Goal: Information Seeking & Learning: Learn about a topic

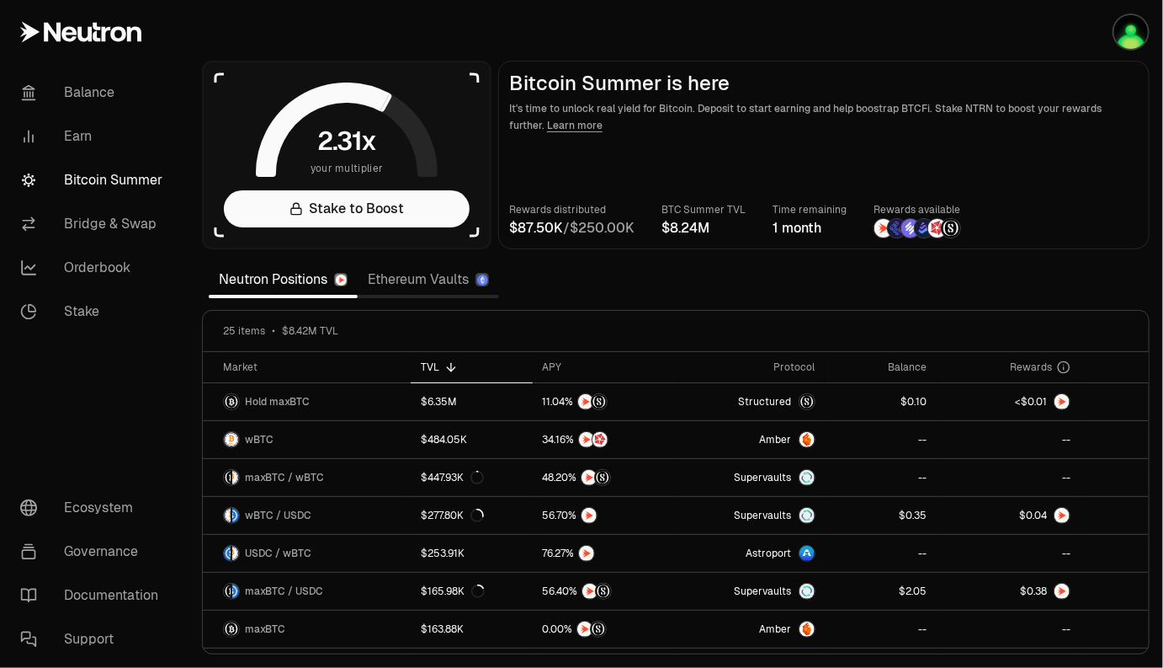
click at [418, 286] on link "Ethereum Vaults" at bounding box center [428, 280] width 141 height 34
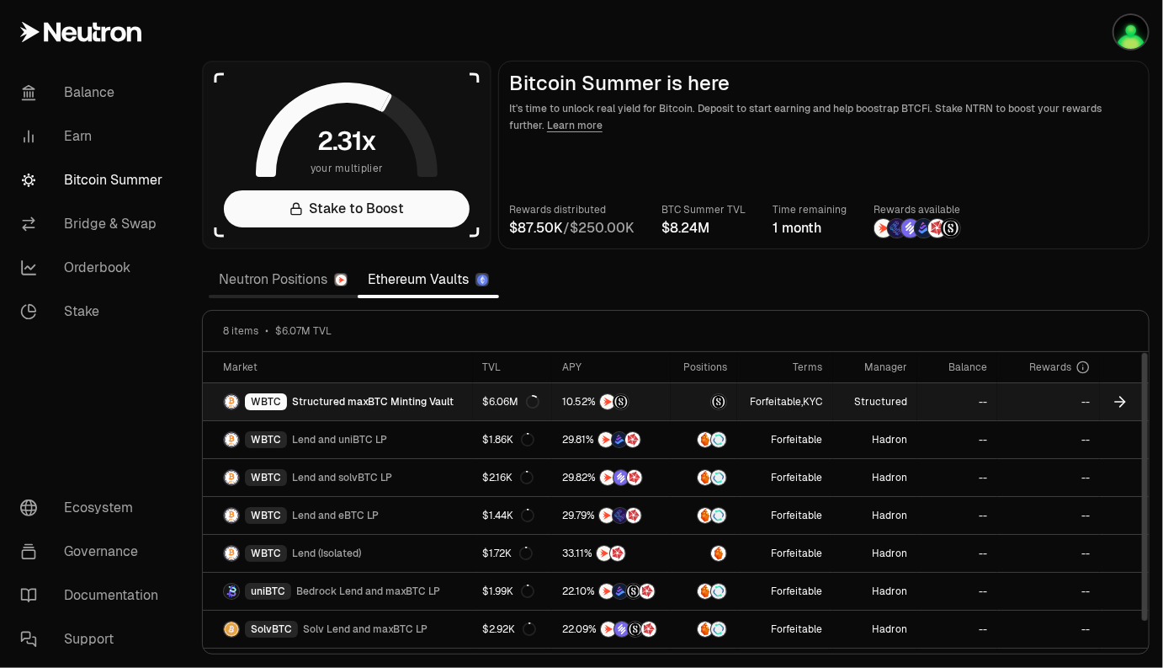
click at [429, 404] on span "Structured maxBTC Minting Vault" at bounding box center [373, 401] width 162 height 13
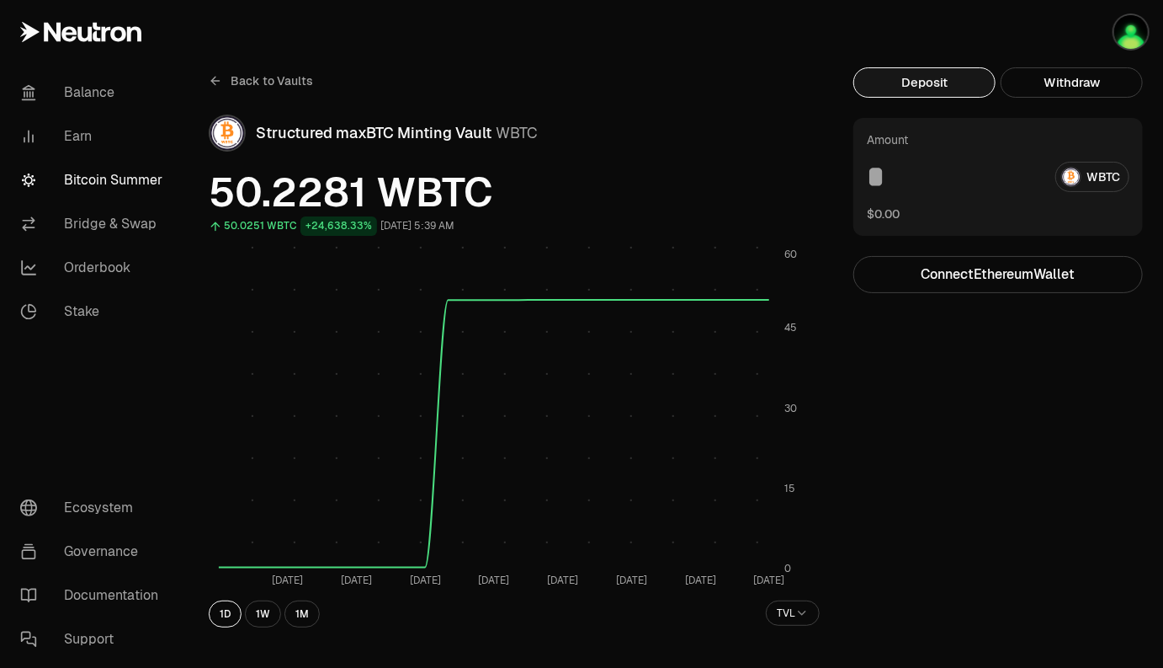
click at [247, 78] on span "Back to Vaults" at bounding box center [272, 80] width 83 height 17
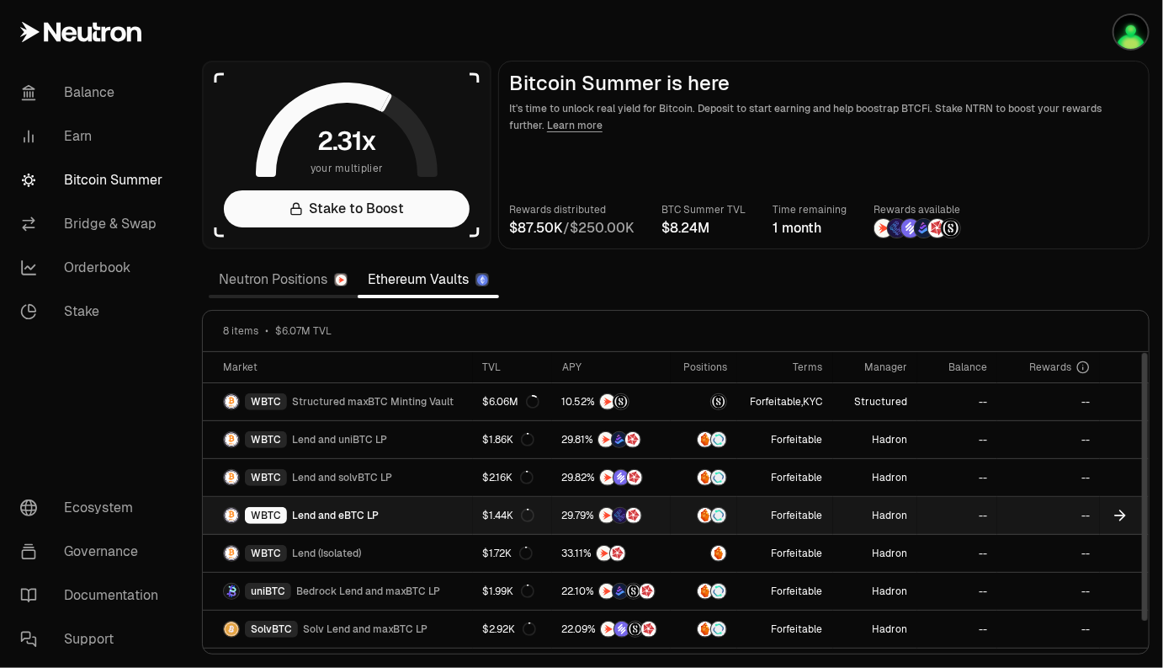
click at [428, 514] on link "WBTC Lend and eBTC LP" at bounding box center [338, 515] width 270 height 37
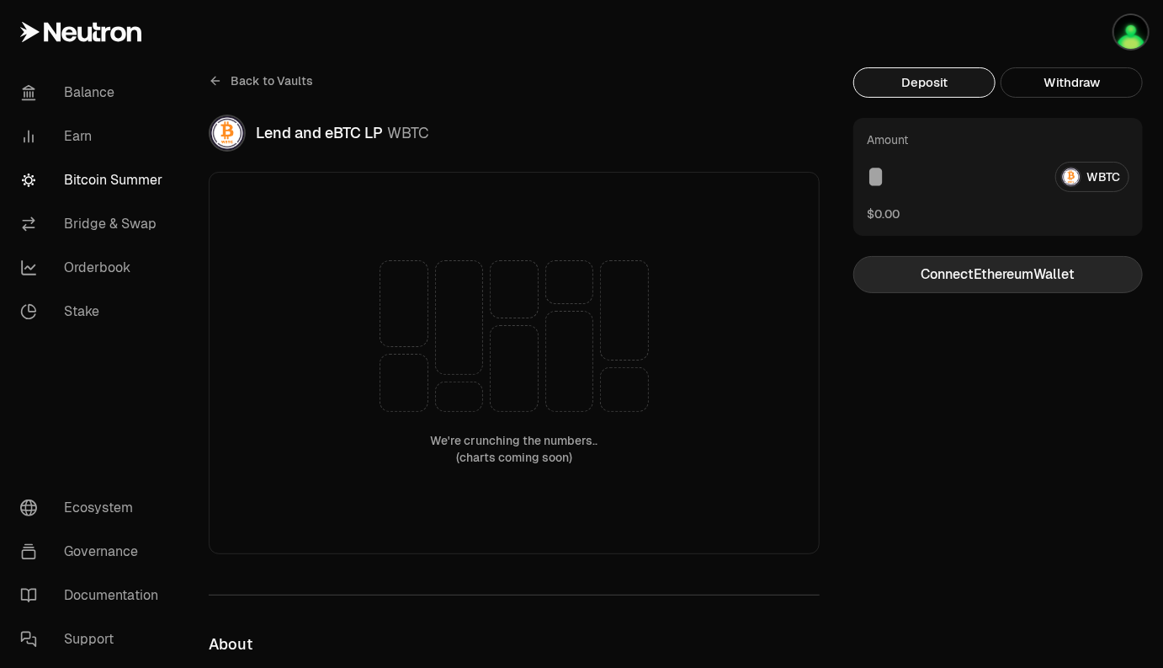
click at [991, 276] on button "Connect Ethereum Wallet" at bounding box center [999, 274] width 290 height 37
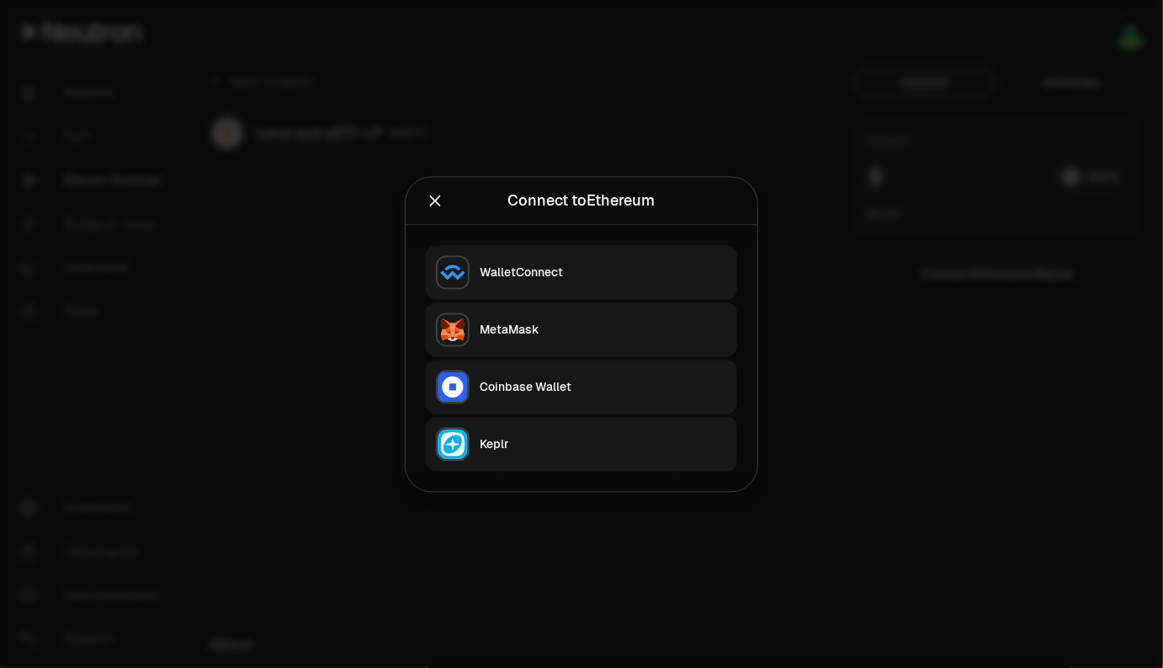
click at [558, 338] on button "MetaMask" at bounding box center [581, 329] width 311 height 54
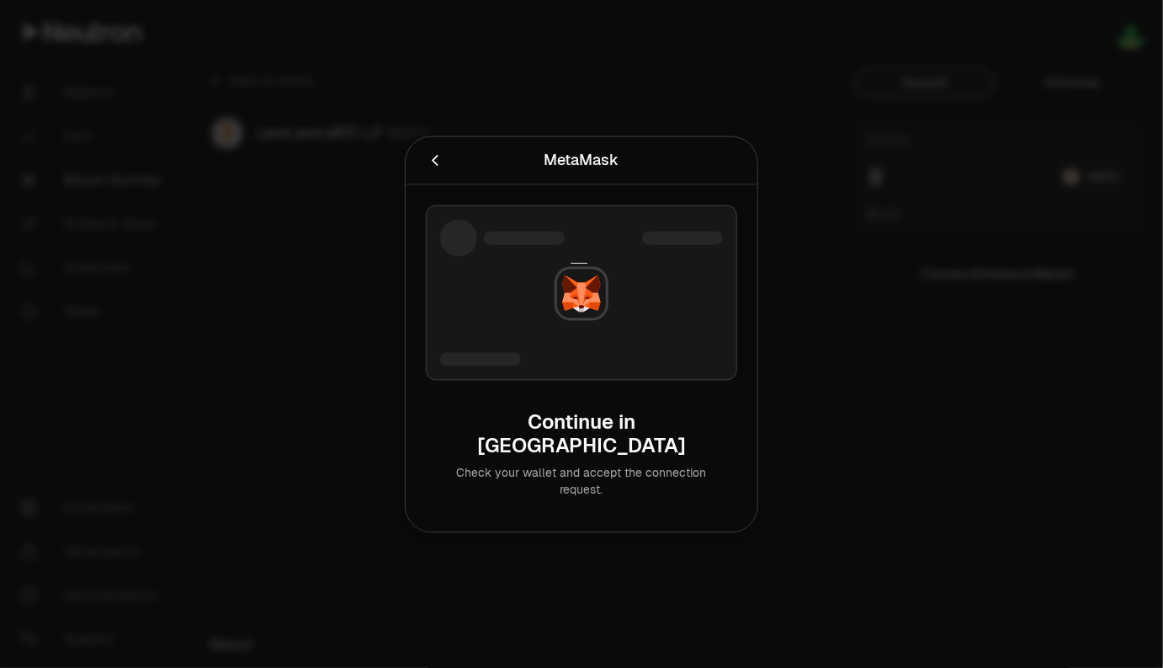
click at [429, 169] on icon "Cancel" at bounding box center [435, 160] width 19 height 19
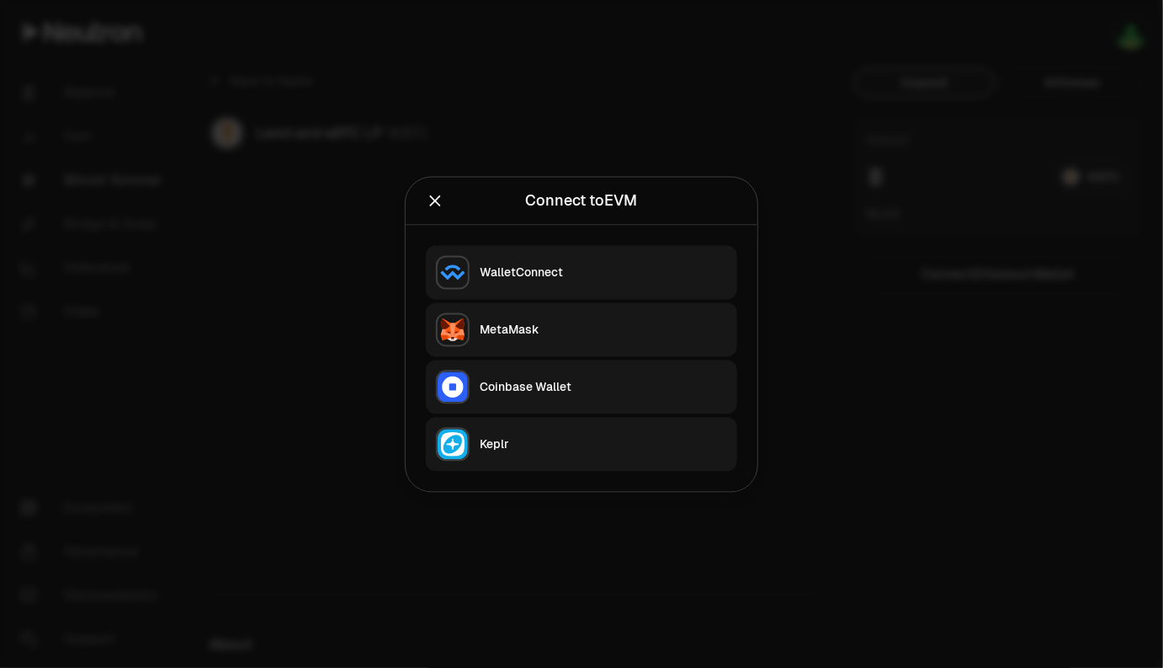
click at [604, 98] on div at bounding box center [581, 334] width 1163 height 668
